Goal: Communication & Community: Answer question/provide support

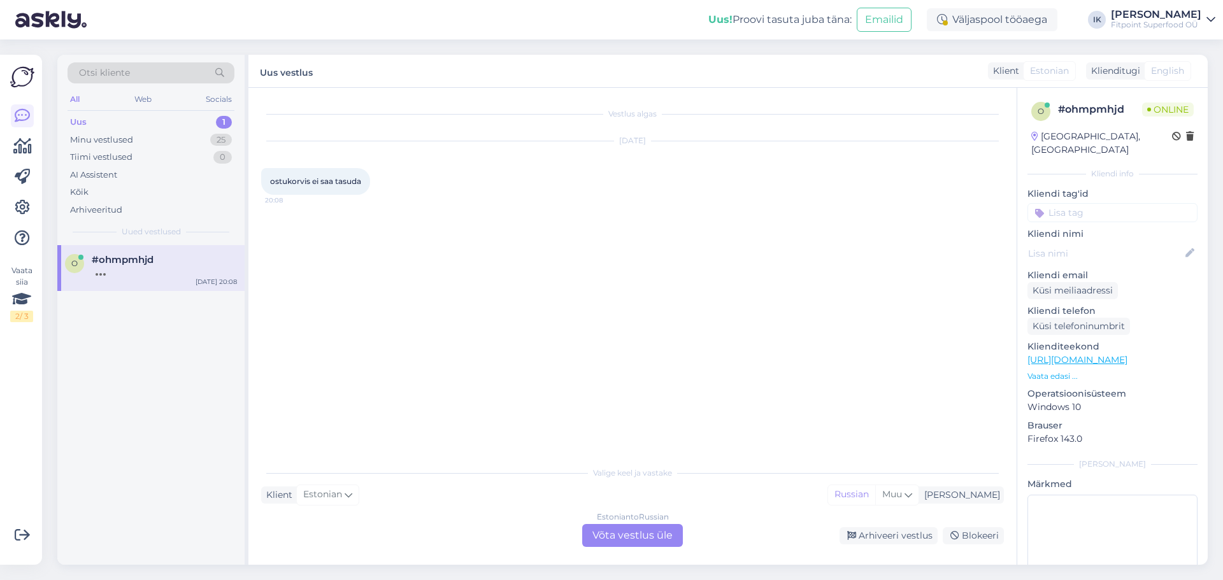
click at [611, 529] on div "Estonian to Russian Võta vestlus üle" at bounding box center [632, 535] width 101 height 23
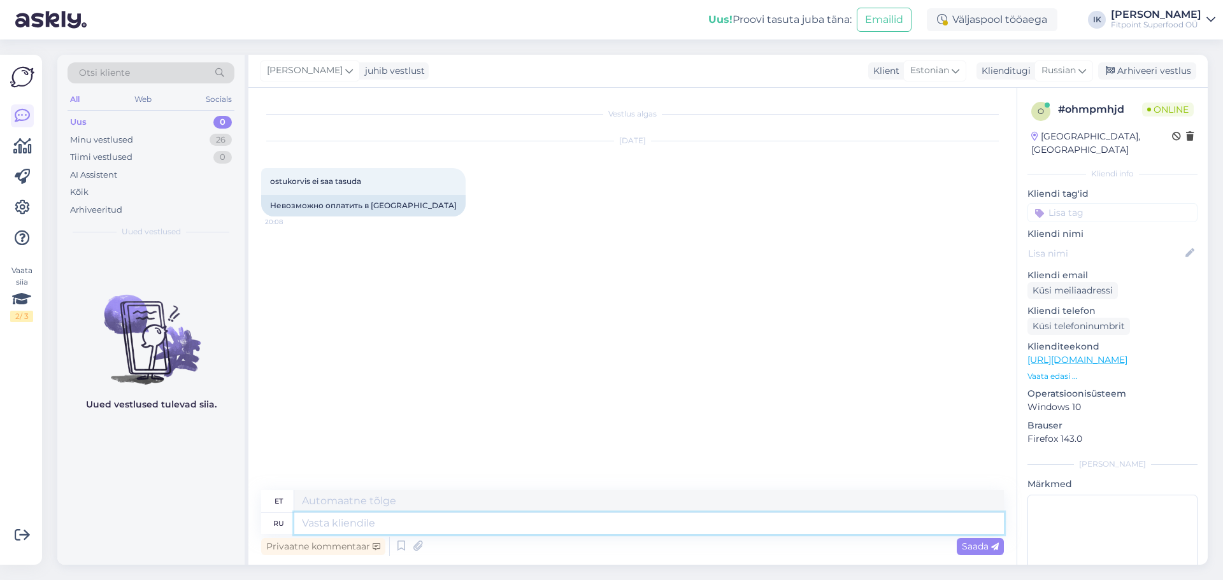
click at [499, 521] on textarea at bounding box center [649, 524] width 710 height 22
type textarea "Lj"
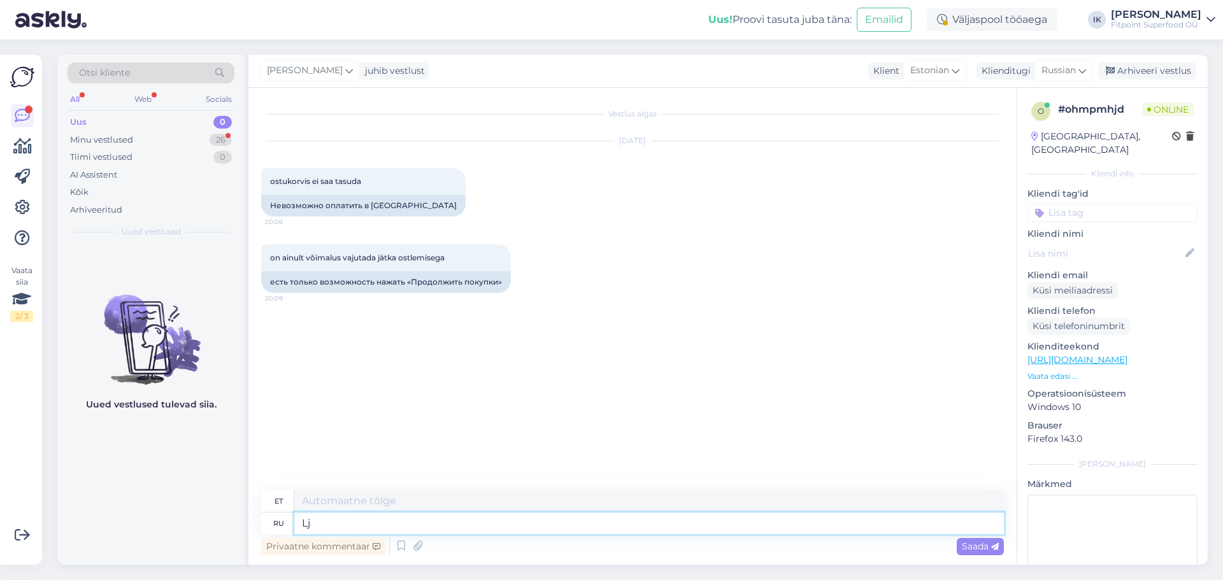
type textarea "Lj"
type textarea "L"
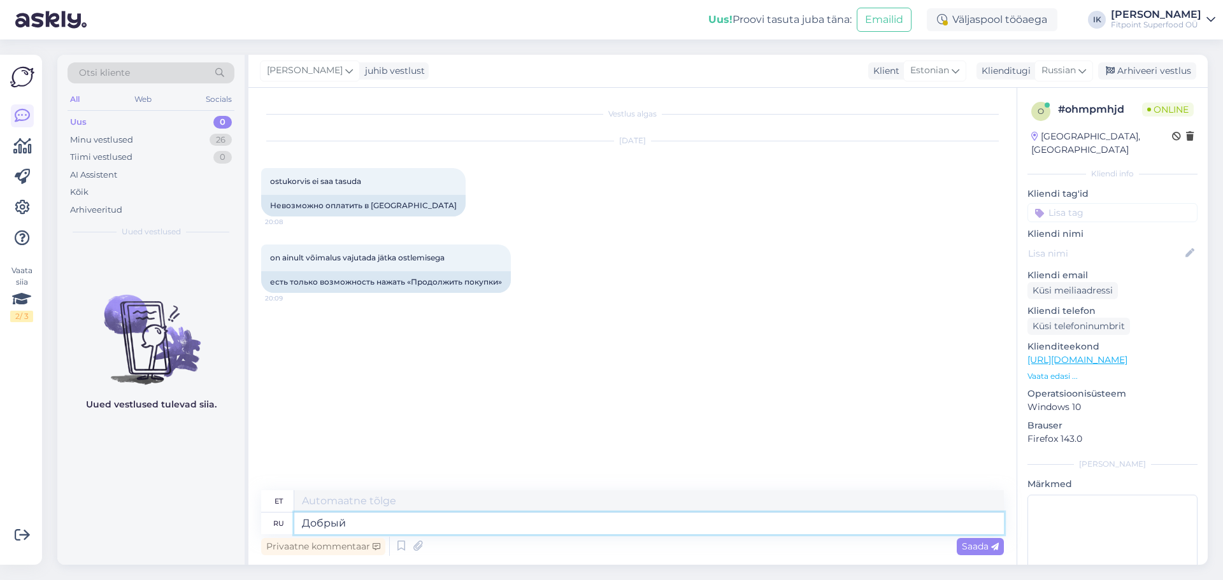
type textarea "Добрый д"
type textarea "Lahke"
type textarea "Добрый день,пришлите с"
type textarea "Tere päevast, palun saatke see"
type textarea "Добрый день,пришлите скрин"
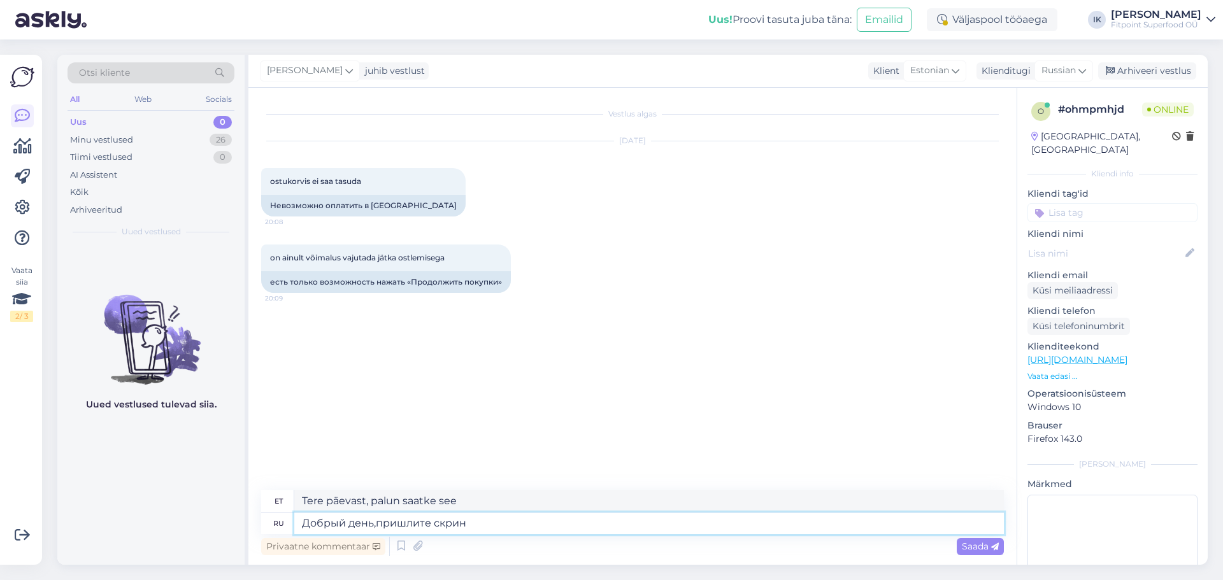
type textarea "Tere päevast, palun saatke mulle ekraanipilt."
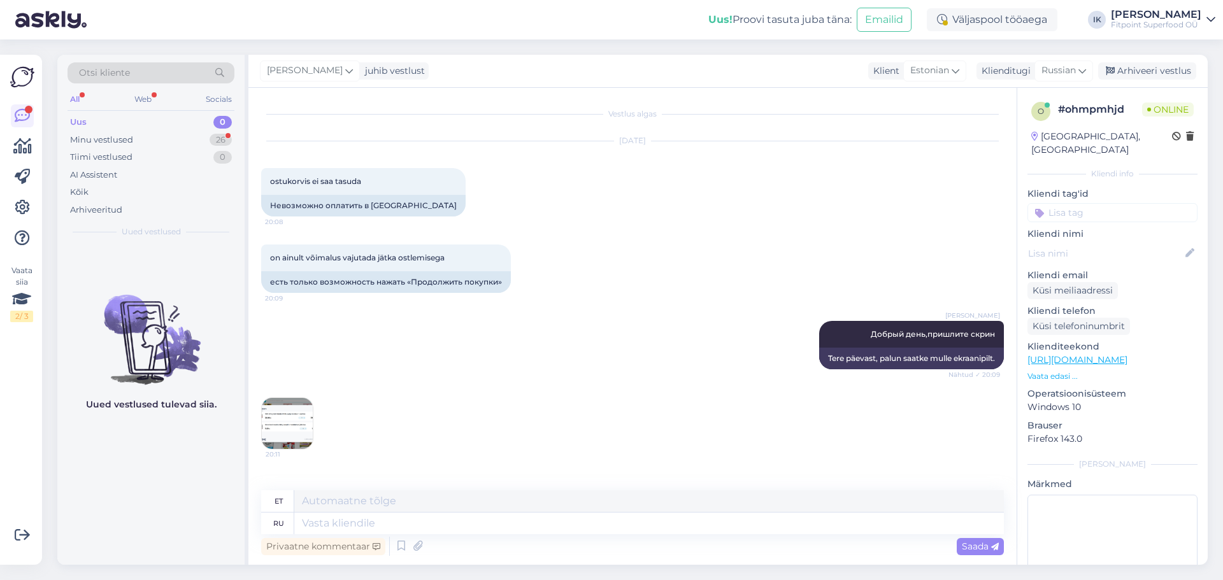
click at [299, 426] on img at bounding box center [287, 423] width 51 height 51
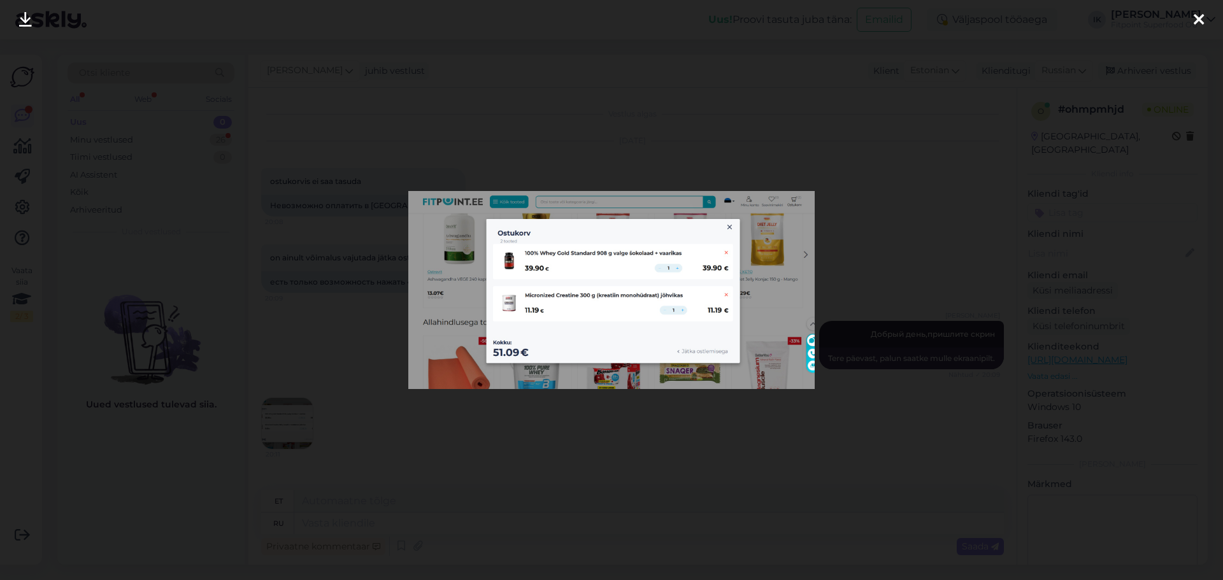
scroll to position [65, 0]
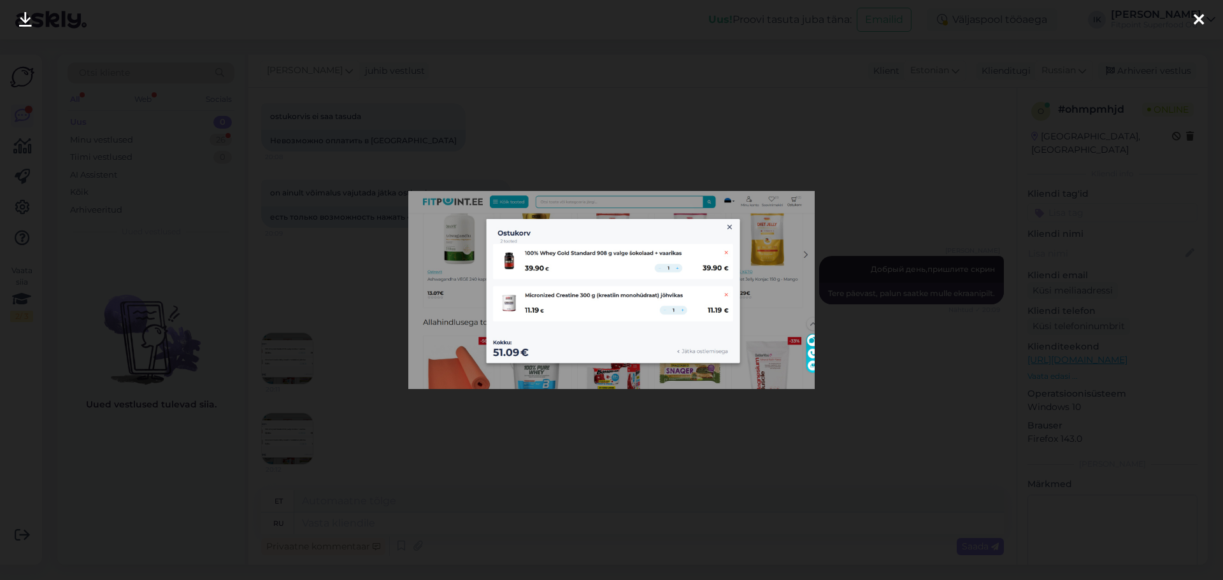
click at [375, 432] on div at bounding box center [611, 290] width 1223 height 580
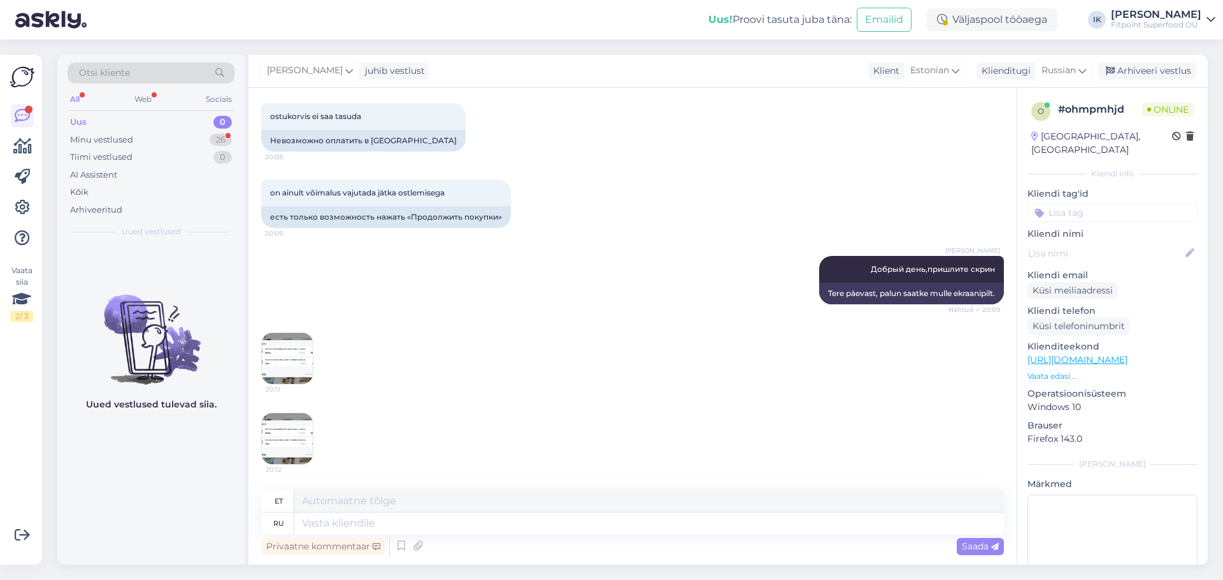
click at [294, 446] on img at bounding box center [287, 438] width 51 height 51
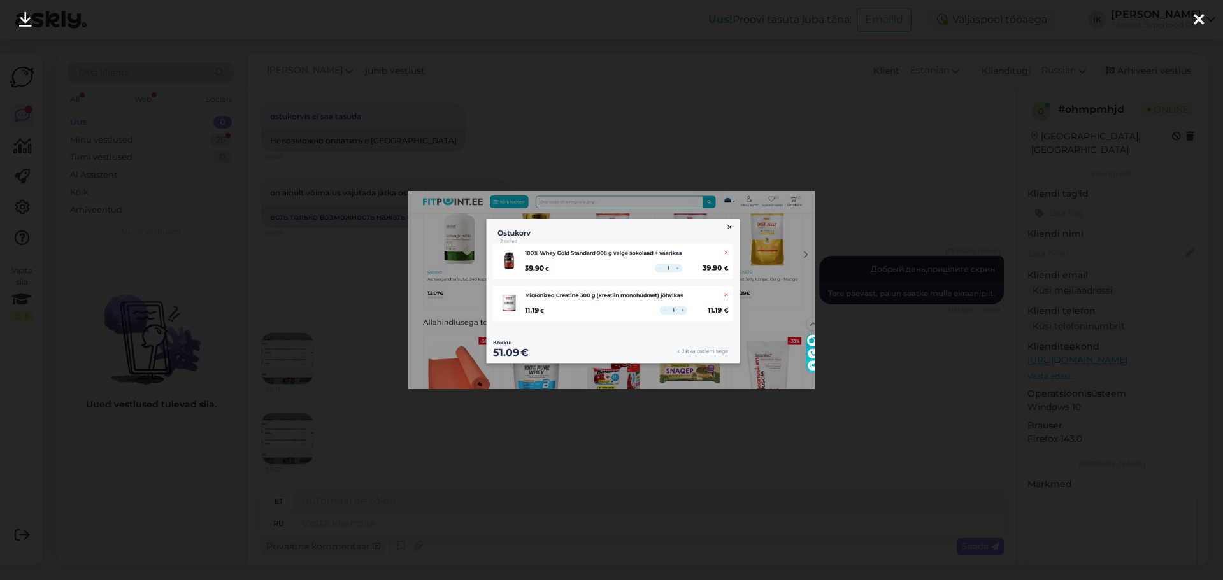
click at [379, 444] on div at bounding box center [611, 290] width 1223 height 580
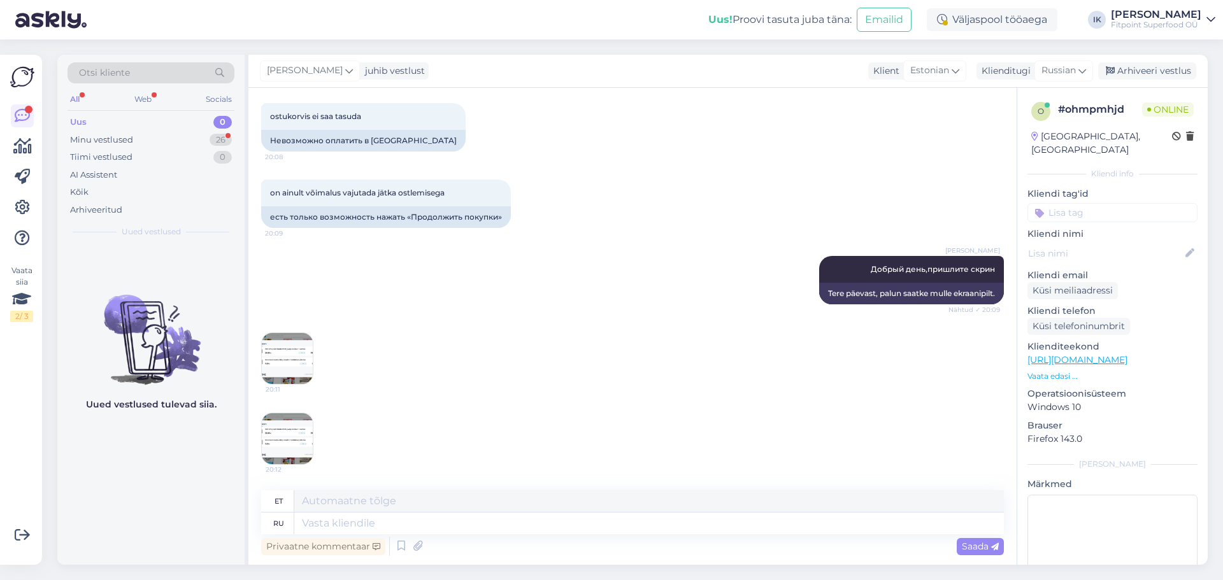
click at [276, 347] on img at bounding box center [287, 358] width 51 height 51
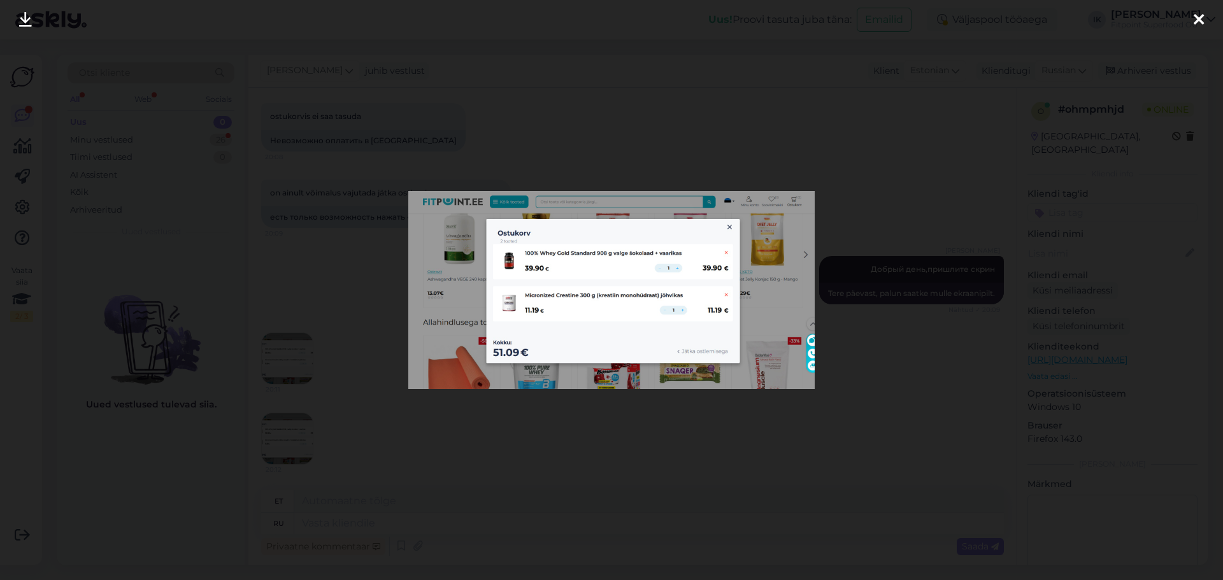
click at [366, 408] on div at bounding box center [611, 290] width 1223 height 580
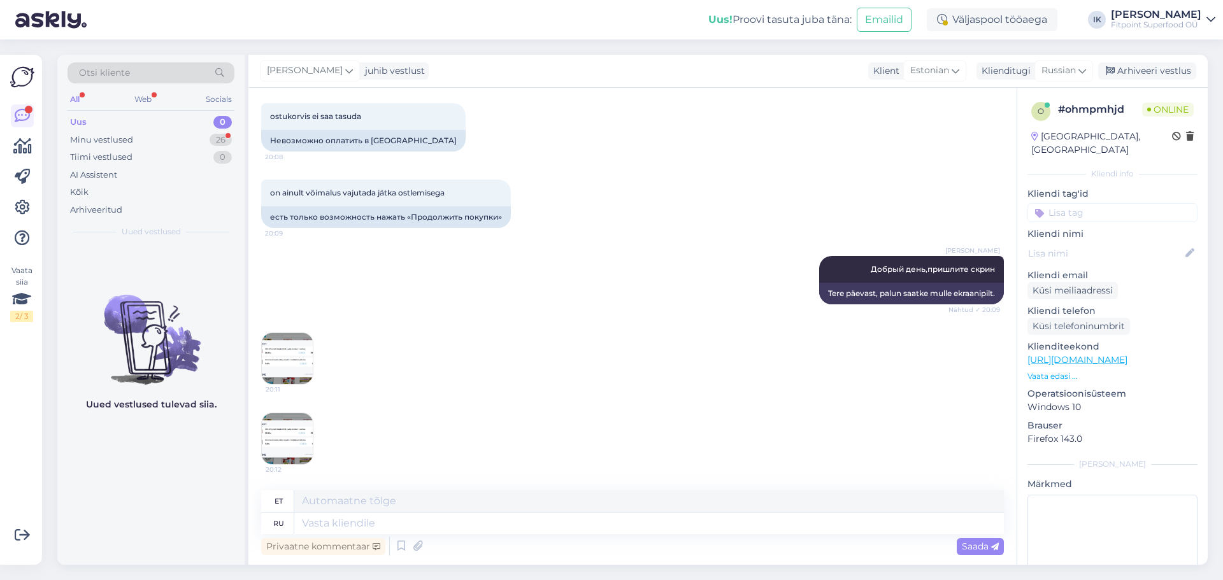
click at [282, 346] on img at bounding box center [287, 358] width 51 height 51
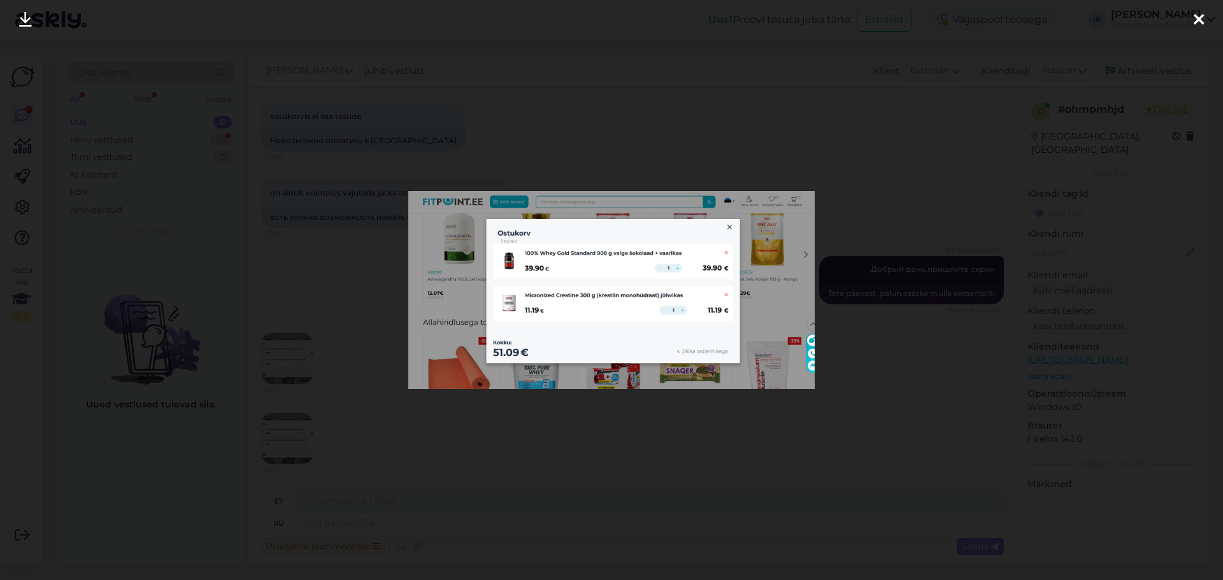
click at [359, 314] on div at bounding box center [611, 290] width 1223 height 580
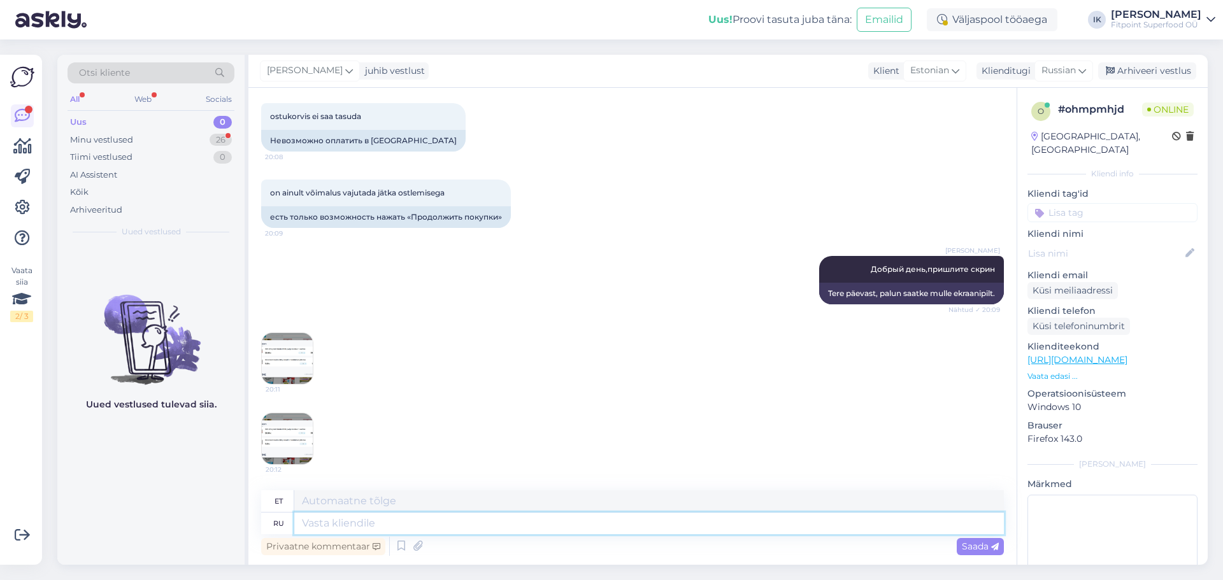
click at [345, 523] on textarea at bounding box center [649, 524] width 710 height 22
type textarea "Попробуйте"
type textarea "Proovi seda"
type textarea "Попробуйте оформить"
type textarea "Proovige kujundada"
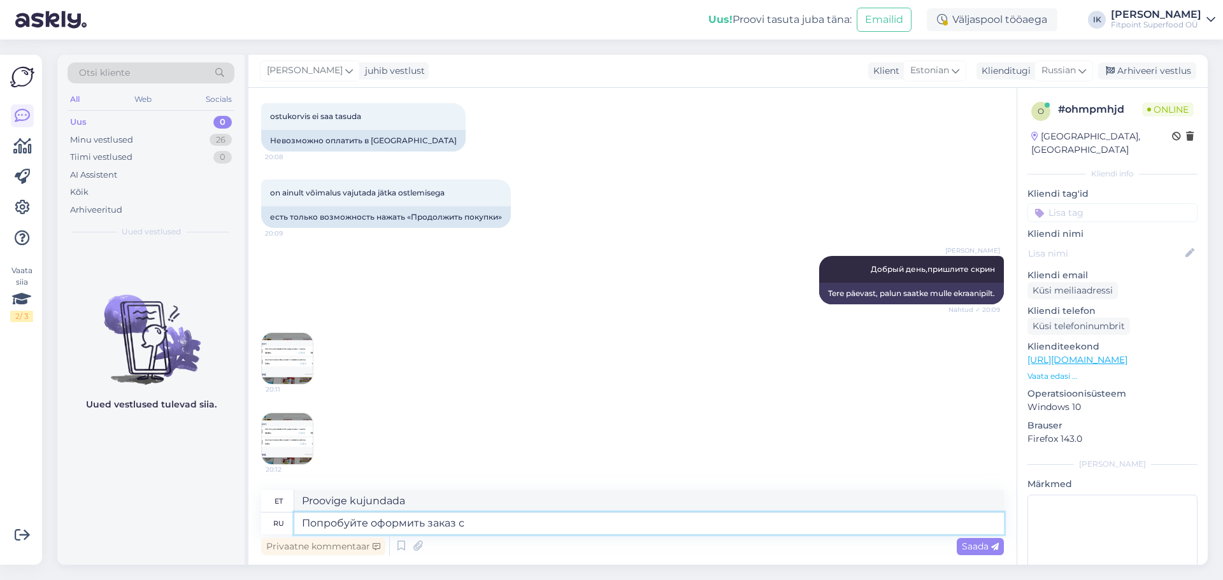
type textarea "Попробуйте оформить заказ с [PERSON_NAME]"
type textarea "Proovige tellimust esitada"
type textarea "Попробуйте оформить заказ с другого б"
type textarea "Proovige tellimus esitada teisest asukohast."
type textarea "Попробуйте оформить заказ с другого браузера ил"
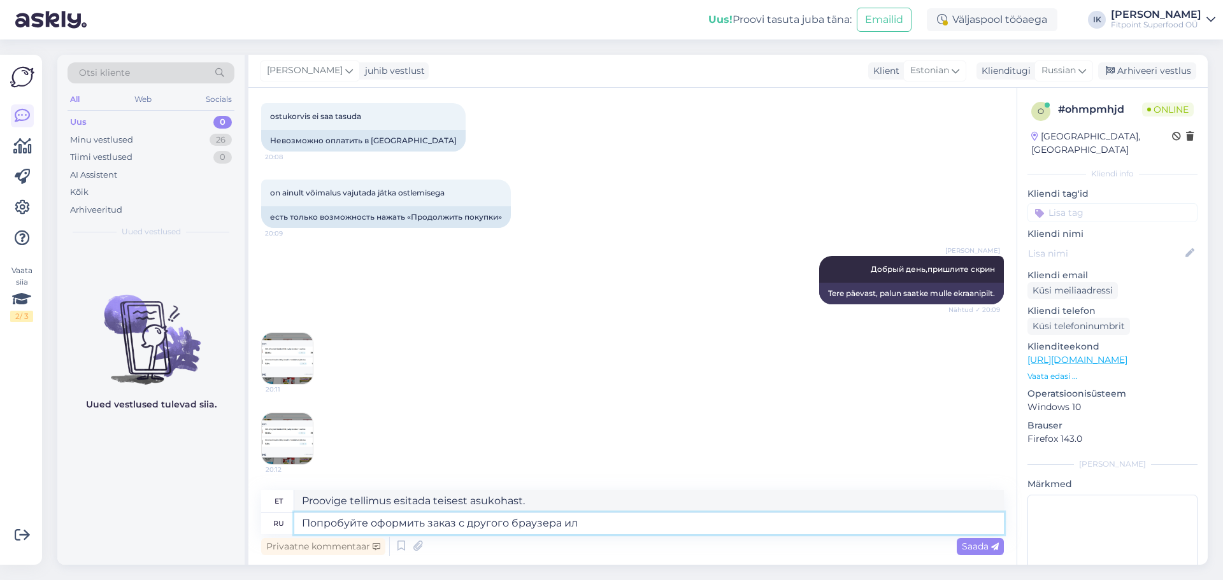
type textarea "Proovige tellimus esitada teisest brauserist."
type textarea "Попробуйте оформить заказ с другого браузера или"
type textarea "Proovige tellimus esitada teisest brauserist või"
type textarea "Попробуйте оформить заказ с другого браузера или устройства,та"
type textarea "[PERSON_NAME] proovige oma tellimus esitada teisest brauserist või seadmest."
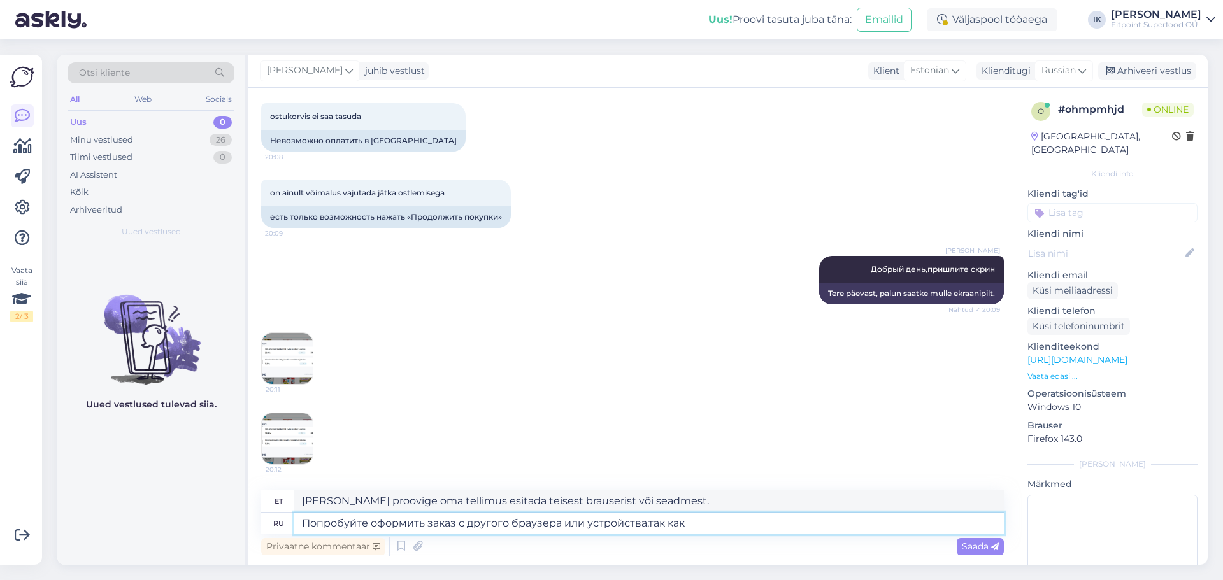
type textarea "Попробуйте оформить заказ с другого браузера или устройства,так как м"
type textarea "[PERSON_NAME] proovige oma tellimus esitada teisest brauserist või seadmest, ku…"
type textarea "Попробуйте оформить заказ с другого браузера или устройства,так как мы п"
type textarea "Palun proovige tellimus esitada teisest brauserist või seadmest, kuna me"
type textarea "Попробуйте оформить заказ с другого браузера или устройства,так как мы проверили"
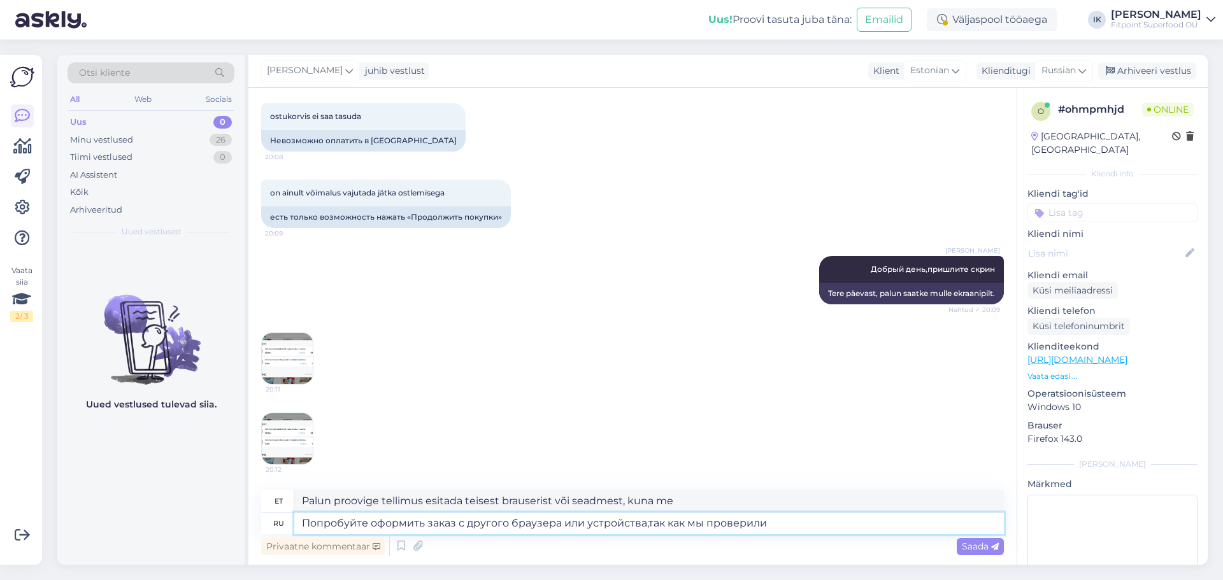
type textarea "Palun proovige tellimus esitada teisest brauserist või seadmest, kuna oleme sed…"
type textarea "Попробуйте оформить заказ с другого браузера или устройства,так как мы проверил…"
type textarea "[PERSON_NAME] proovige tellimus esitada teisest brauserist või seadmest, kuna o…"
type textarea "Попробуйте оформить заказ с другого браузера или устройства,так как мы проверил…"
type textarea "[PERSON_NAME] proovige oma tellimus esitada teisest brauserist või seadmest, ku…"
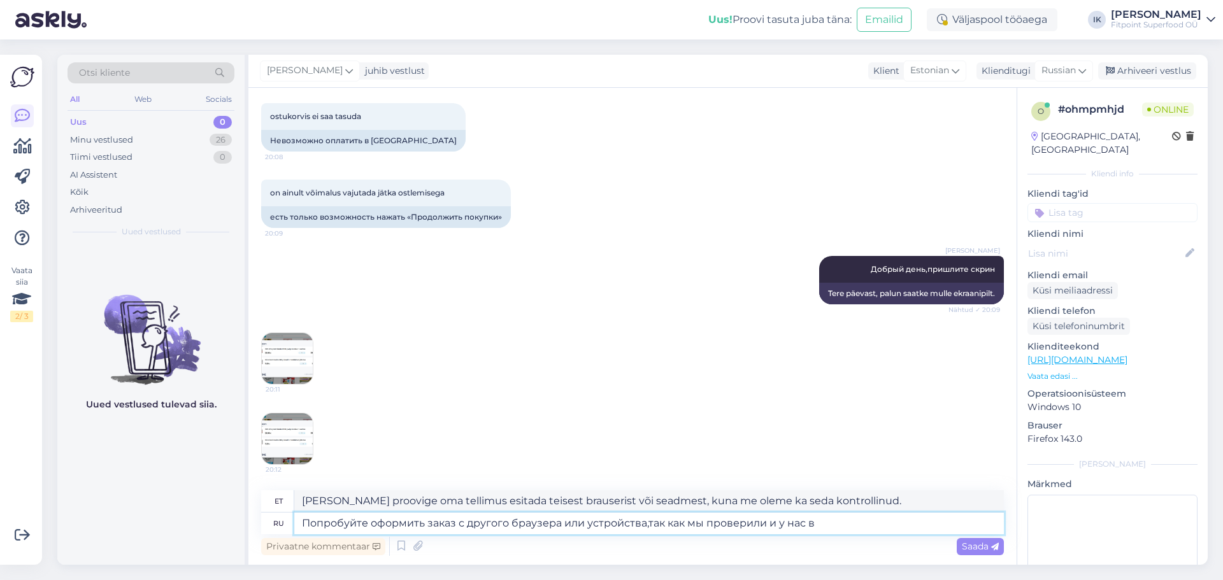
type textarea "Попробуйте оформить заказ с другого браузера или устройства,так как мы проверил…"
type textarea "[PERSON_NAME] proovige oma tellimus esitada teisest brauserist või seadmest, ku…"
type textarea "Попробуйте оформить заказ с другого браузера или устройства,так как мы проверил…"
type textarea "[PERSON_NAME] proovige tellimus esitada teisest brauserist või seadmest, kuna o…"
type textarea "Попробуйте оформить заказ с другого браузера или устройства,так как мы проверил…"
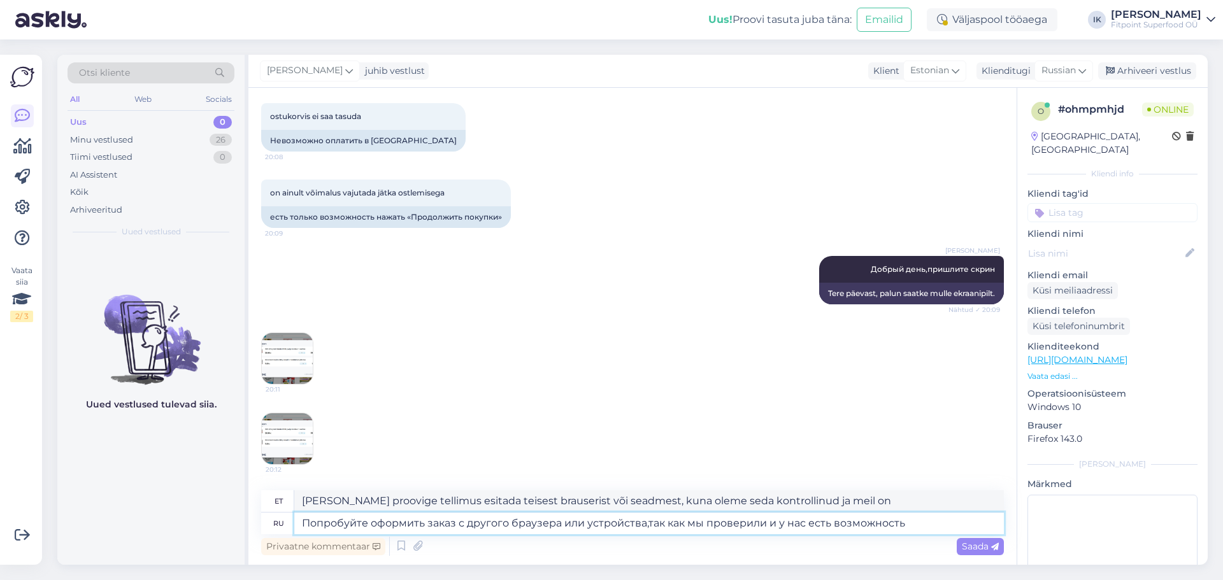
type textarea "Palun proovige tellimust esitada teisest brauserist või seadmest, kuna oleme ko…"
type textarea "Попробуйте оформить заказ с другого браузера или устройства,так как мы проверил…"
type textarea "[PERSON_NAME] proovige oma tellimus esitada teisest brauserist või seadmest, ku…"
type textarea "Попробуйте оформить заказ с другого браузера или устройства,так как мы проверил…"
type textarea "Palun proovige tellimus esitada teisest brauserist või seadmest, kuna oleme kon…"
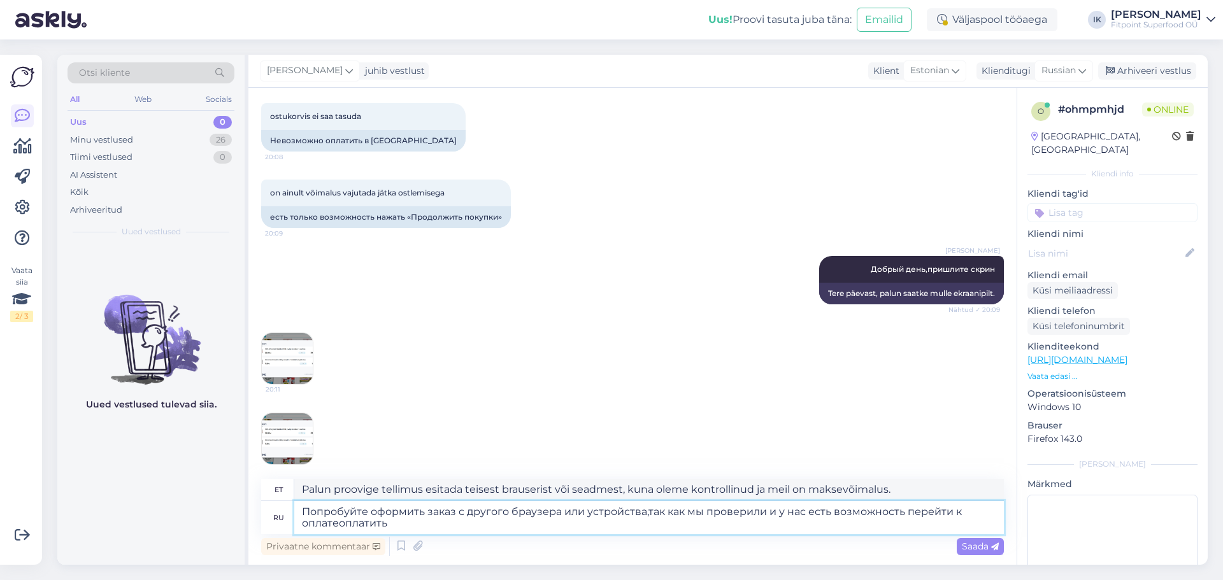
type textarea "Попробуйте оформить заказ с другого браузера или устройства,так как мы проверил…"
click at [345, 523] on textarea "Попробуйте оформить заказ с другого браузера или устройства,так как мы проверил…" at bounding box center [649, 517] width 710 height 33
type textarea "Palun proovige tellimust esitada teisest brauserist või seadmest, kuna oleme ko…"
click at [345, 523] on textarea "Попробуйте оформить заказ с другого браузера или устройства,так как мы проверил…" at bounding box center [649, 517] width 710 height 33
type textarea "Попробуйте оформить заказ с другого браузера или устройства,так как мы проверил…"
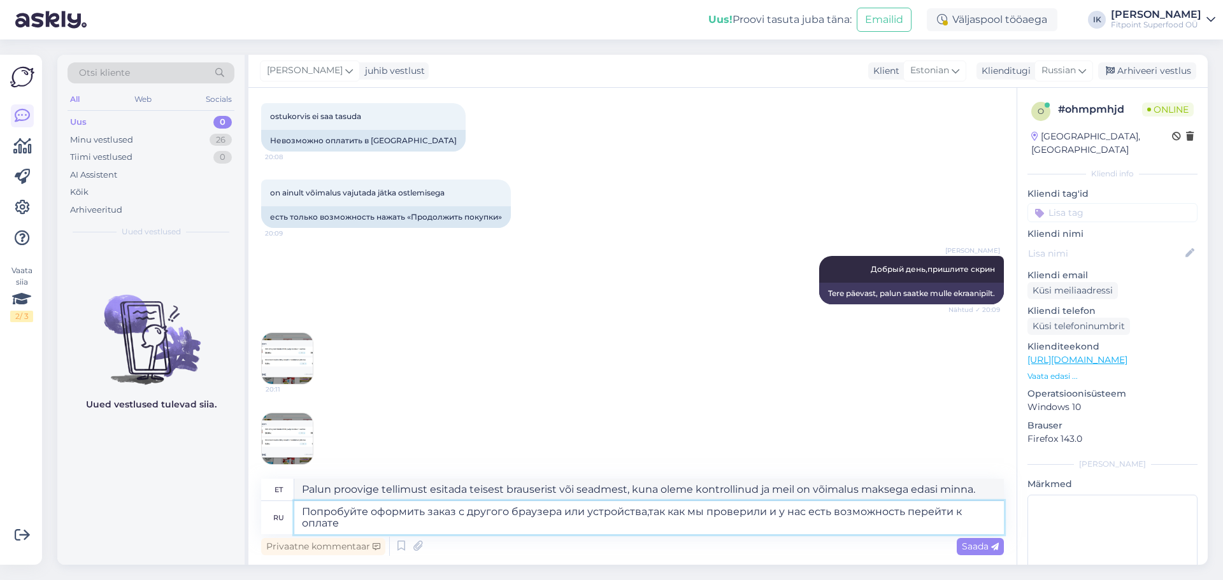
type textarea "[PERSON_NAME] proovige tellimust esitada teisest brauserist või seadmest, kuna …"
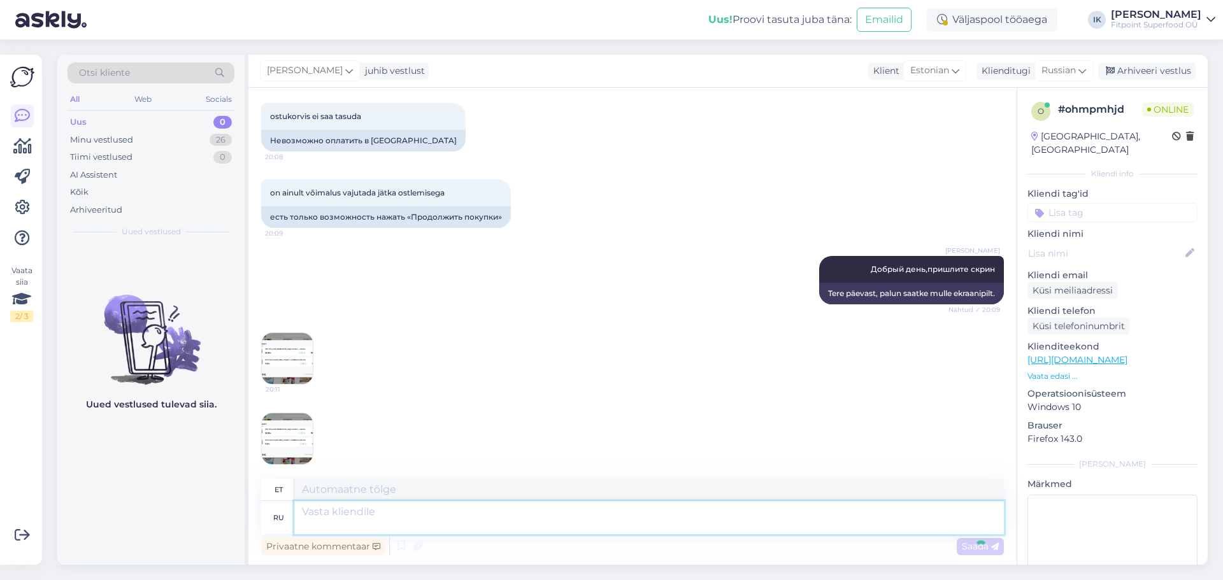
scroll to position [187, 0]
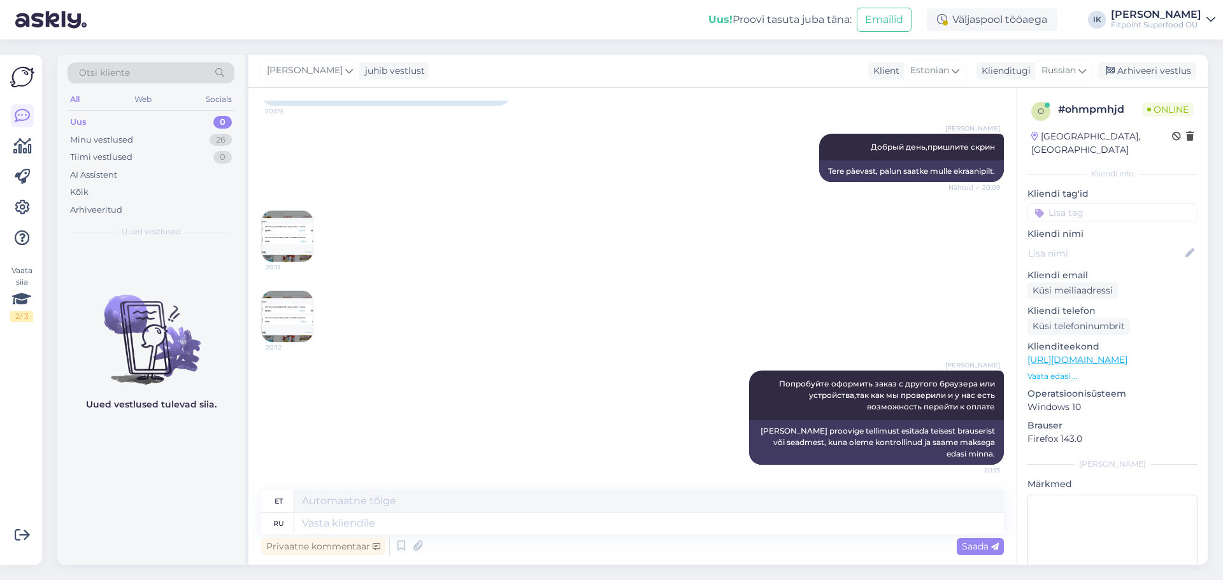
click at [283, 310] on img at bounding box center [287, 316] width 51 height 51
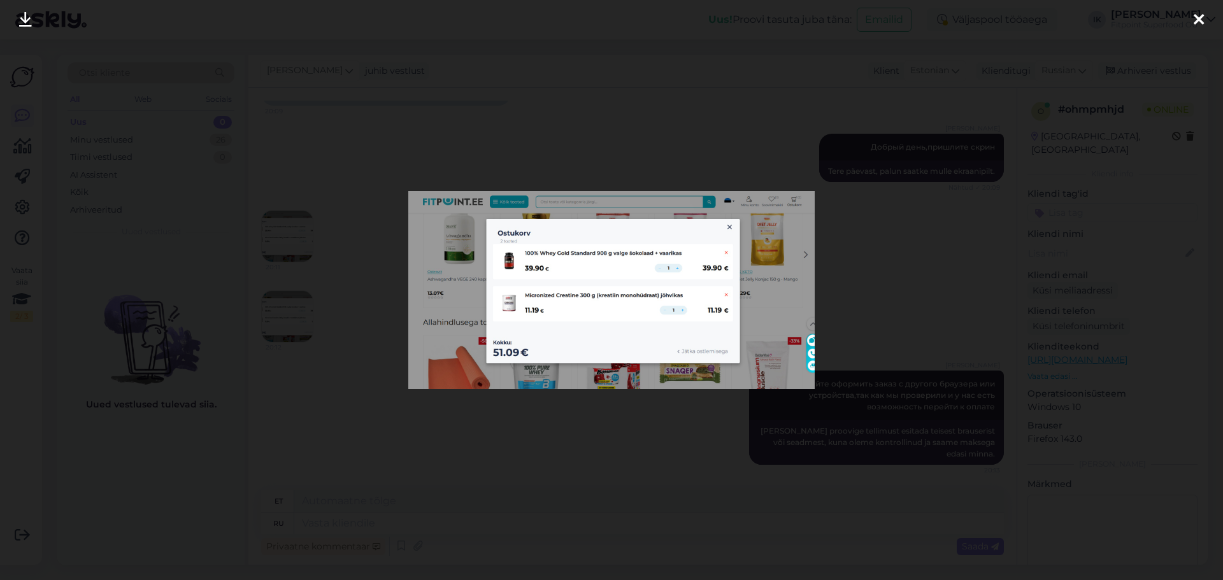
click at [348, 299] on div at bounding box center [611, 290] width 1223 height 580
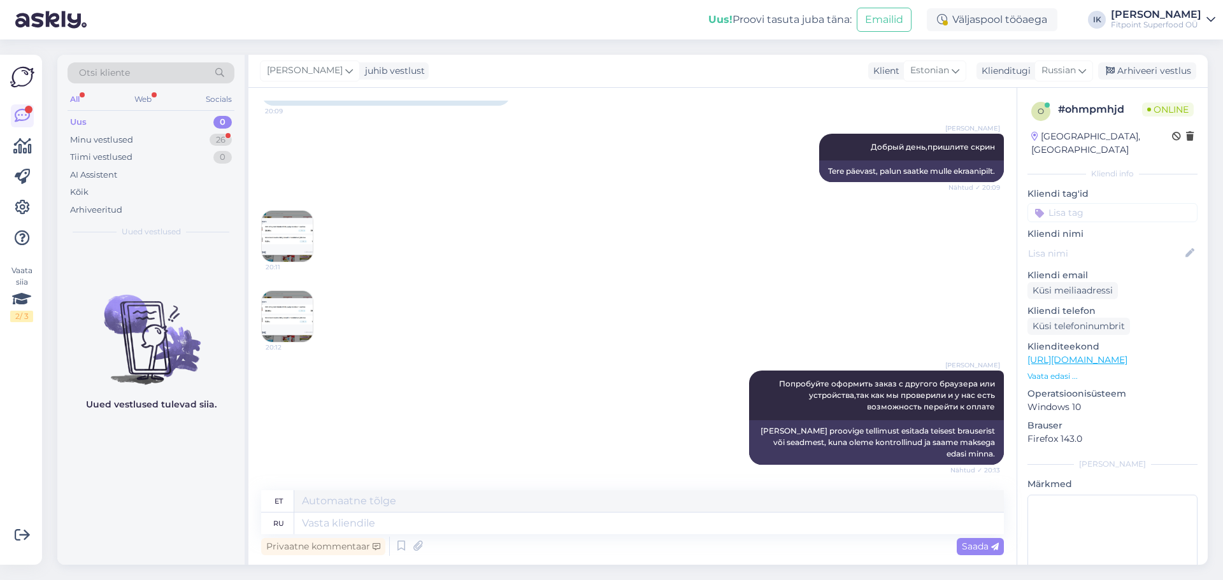
scroll to position [569, 0]
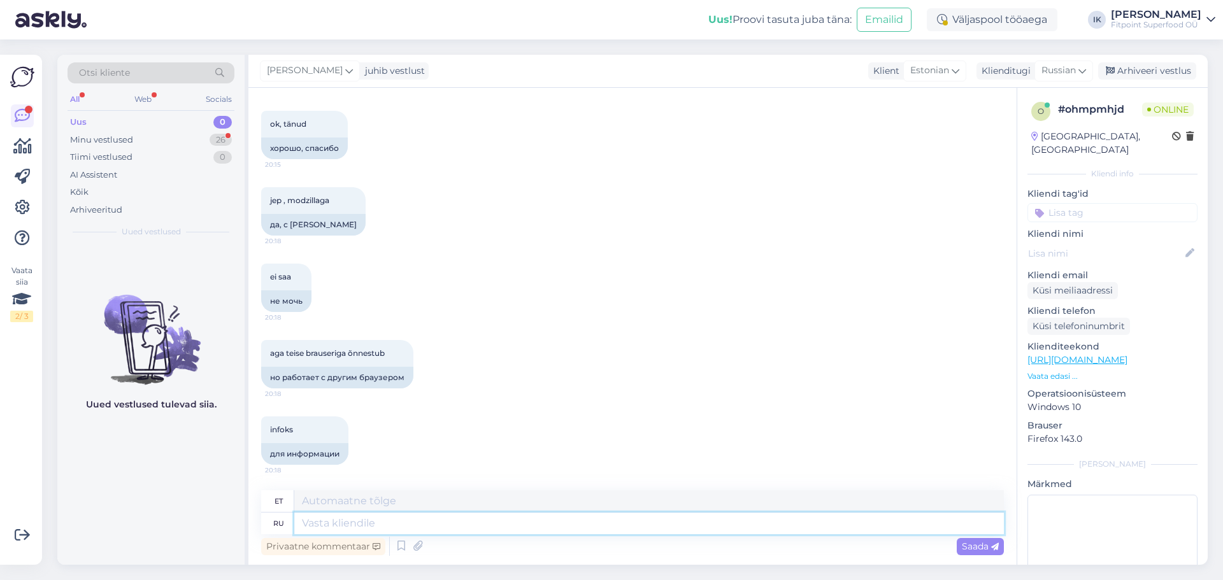
click at [453, 518] on textarea at bounding box center [649, 524] width 710 height 22
type textarea "Х"
type textarea "X"
type textarea "Хорошо,будем"
type textarea "Olgu, me teeme seda."
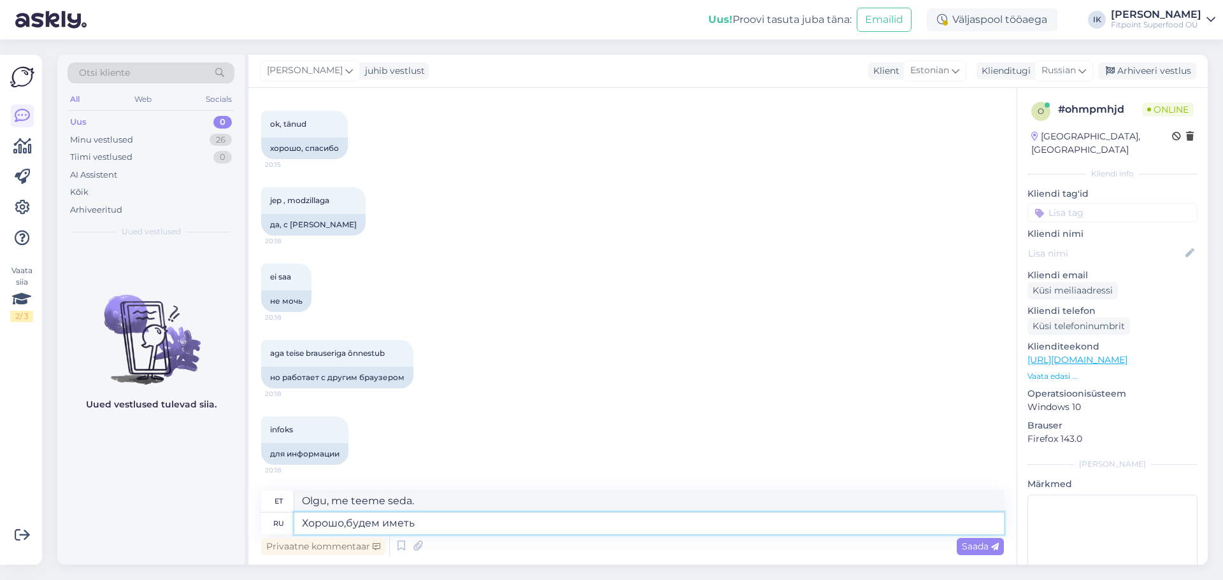
type textarea "Хорошо,будем иметь в"
type textarea "Olgu, võtame selle."
type textarea "Хорошо,будем иметь ввиду"
type textarea "Olgu, peame seda meeles."
type textarea "Хорошо,будем иметь ввиду,спасибо"
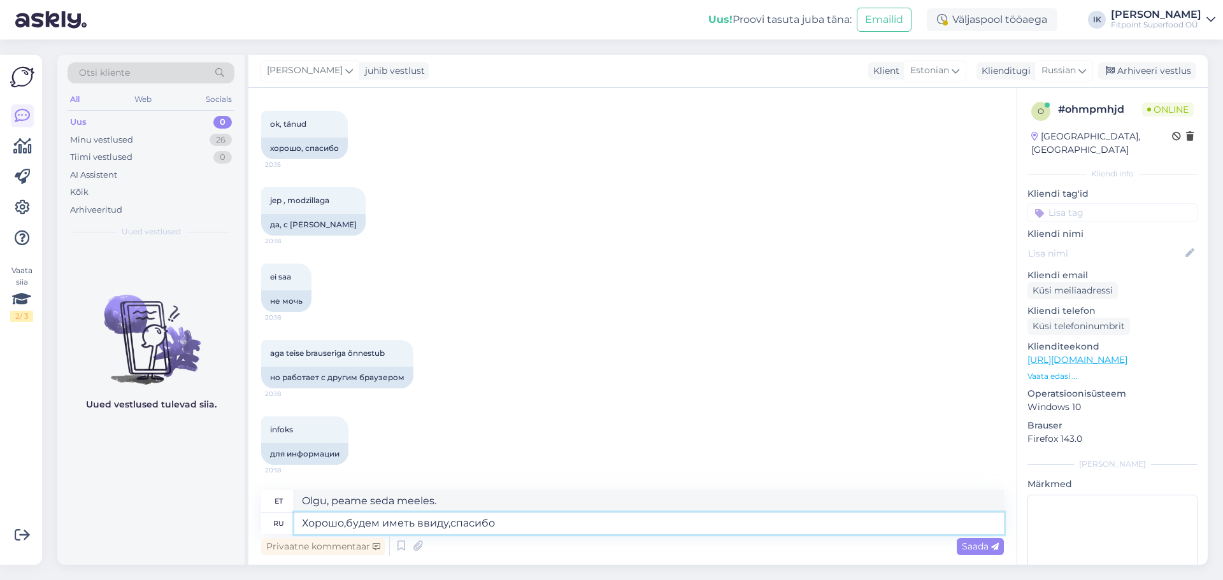
type textarea "Olgu, peame seda meeles, aitäh."
type textarea "Хорошо,будем иметь ввиду,спасибо за на"
type textarea "Olgu, peame seda meeles, aitäh selle eest."
type textarea "Хорошо,будем иметь ввиду,спасибо за наблюдательность"
type textarea "Olgu, peame seda meeles, tänan tähelepaneku eest."
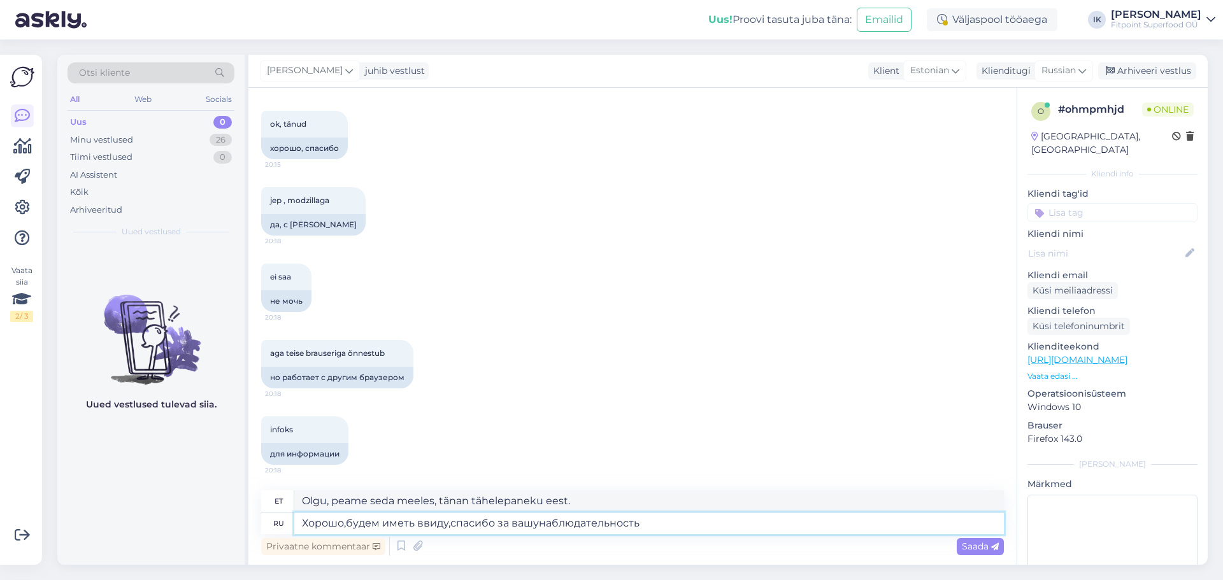
type textarea "Хорошо,будем иметь ввиду,спасибо за вашу наблюдательность"
